Goal: Task Accomplishment & Management: Manage account settings

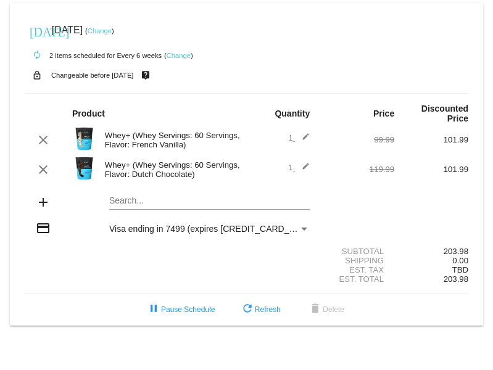
click at [178, 57] on link "Change" at bounding box center [179, 55] width 24 height 7
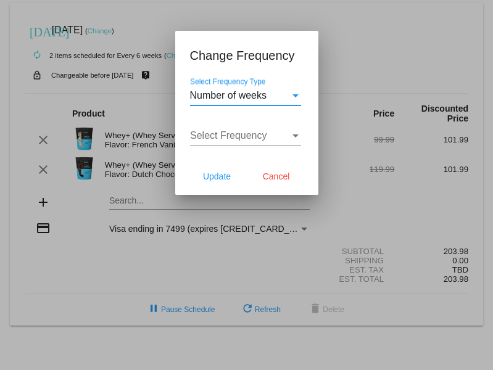
click at [267, 94] on div "Number of weeks" at bounding box center [240, 95] width 100 height 11
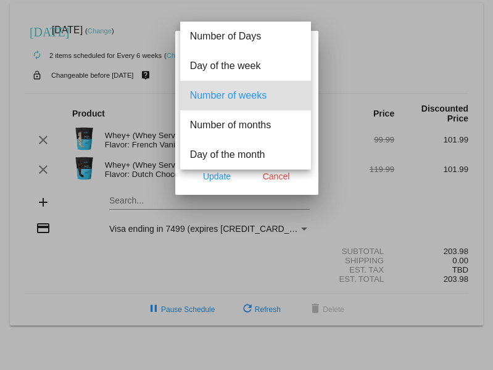
click at [338, 6] on div at bounding box center [246, 185] width 493 height 370
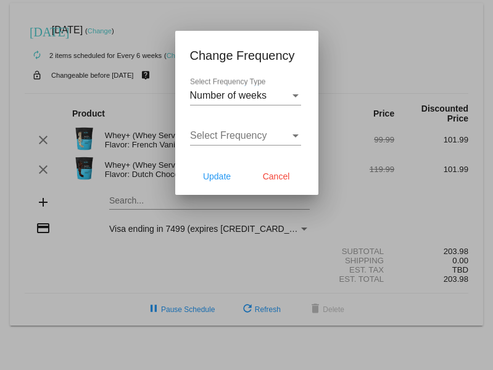
click at [126, 67] on div at bounding box center [246, 185] width 493 height 370
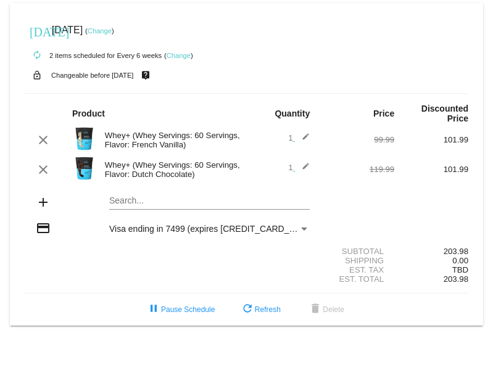
click at [112, 33] on link "Change" at bounding box center [100, 30] width 24 height 7
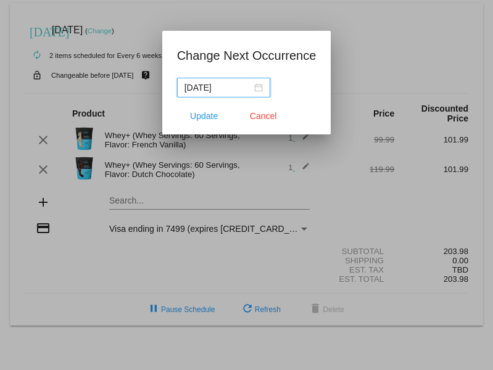
click at [258, 90] on div "[DATE]" at bounding box center [224, 88] width 78 height 14
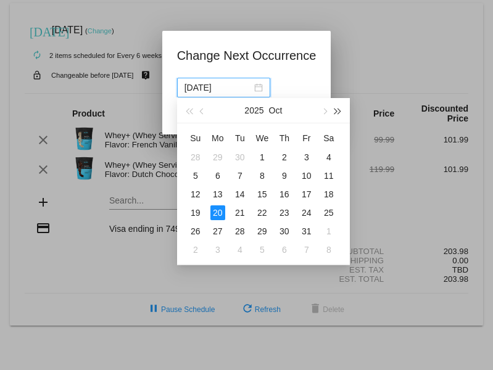
click at [335, 112] on span "button" at bounding box center [338, 112] width 6 height 6
click at [205, 114] on button "button" at bounding box center [203, 110] width 14 height 25
click at [184, 110] on button "button" at bounding box center [189, 110] width 14 height 25
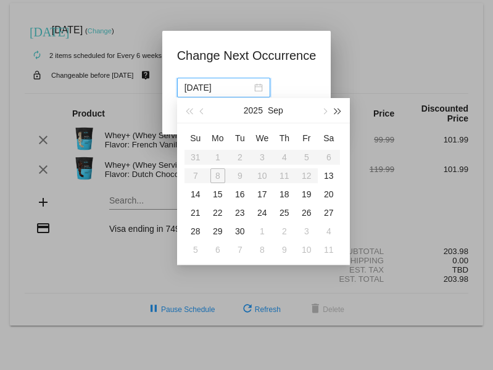
click at [334, 117] on button "button" at bounding box center [338, 110] width 14 height 25
click at [192, 110] on span "button" at bounding box center [189, 112] width 6 height 6
click at [320, 112] on button "button" at bounding box center [324, 110] width 14 height 25
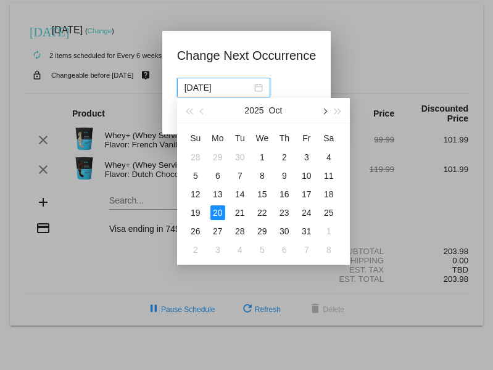
click at [320, 112] on button "button" at bounding box center [324, 110] width 14 height 25
click at [218, 212] on div "17" at bounding box center [218, 213] width 15 height 15
type input "[DATE]"
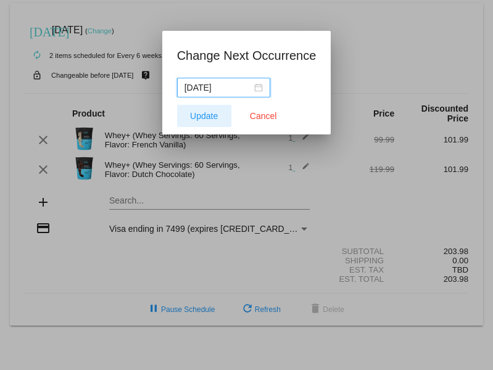
click at [211, 113] on span "Update" at bounding box center [204, 116] width 28 height 10
